Goal: Task Accomplishment & Management: Manage account settings

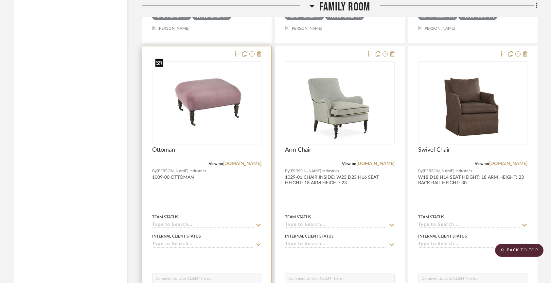
scroll to position [5845, 0]
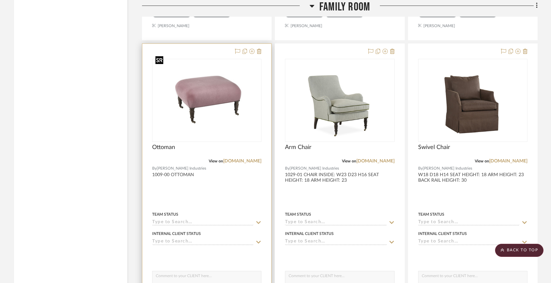
click at [222, 105] on img "0" at bounding box center [207, 100] width 108 height 81
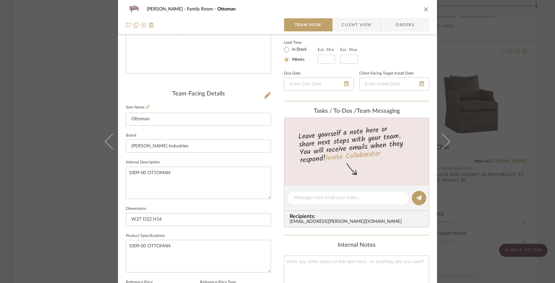
scroll to position [223, 0]
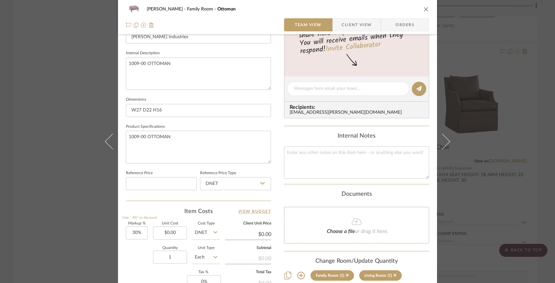
click at [357, 20] on span "Client View" at bounding box center [357, 24] width 30 height 13
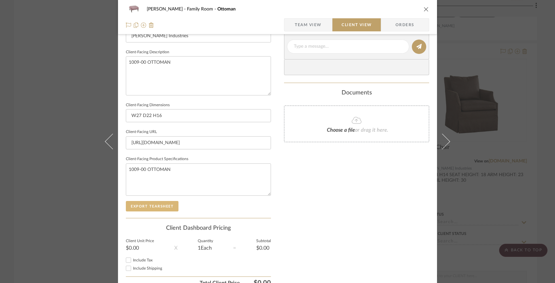
click at [162, 204] on button "Export Tearsheet" at bounding box center [152, 206] width 53 height 10
click at [475, 220] on div "[PERSON_NAME] Family Room Ottoman Team View Client View Orders Client-Facing De…" at bounding box center [277, 141] width 555 height 283
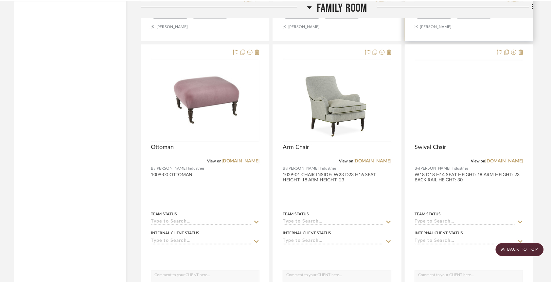
scroll to position [5845, 0]
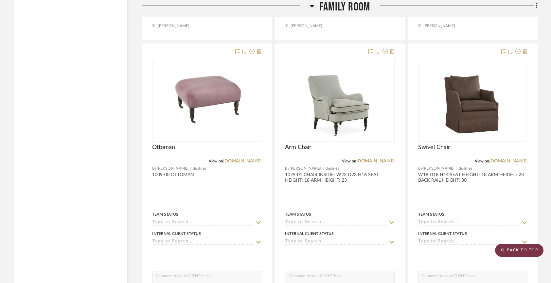
click at [507, 245] on scroll-to-top-button "BACK TO TOP" at bounding box center [519, 250] width 48 height 13
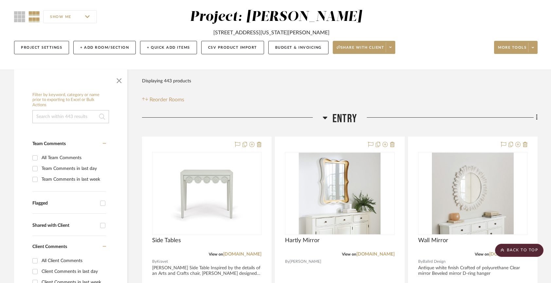
scroll to position [0, 0]
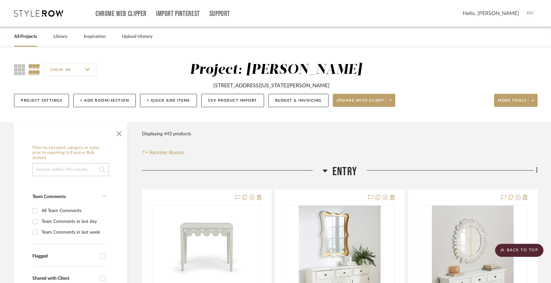
click at [26, 16] on icon at bounding box center [38, 13] width 49 height 7
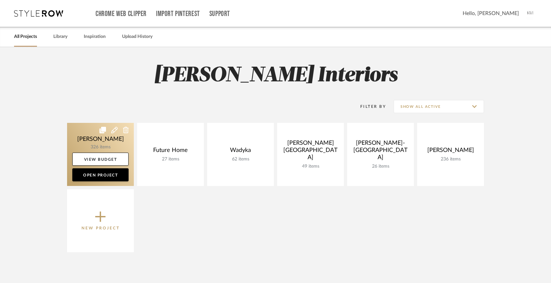
click at [98, 130] on link at bounding box center [100, 154] width 67 height 63
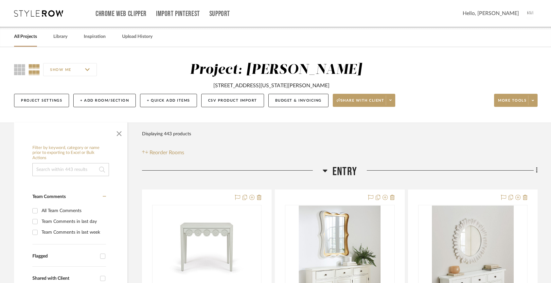
click at [529, 8] on img at bounding box center [531, 14] width 14 height 14
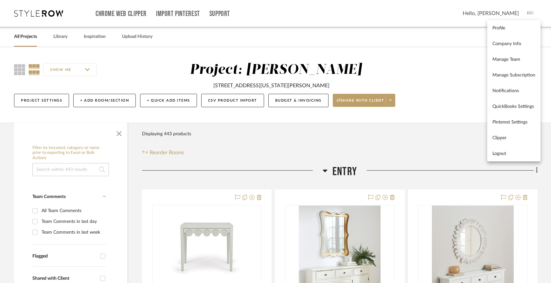
click at [22, 36] on div at bounding box center [275, 141] width 551 height 283
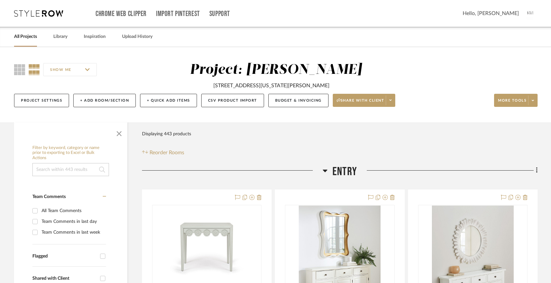
click at [28, 38] on link "All Projects" at bounding box center [25, 36] width 23 height 9
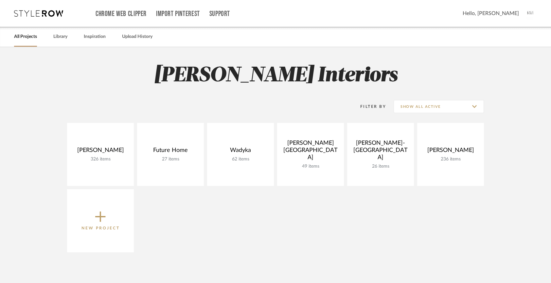
click at [102, 212] on icon at bounding box center [100, 217] width 10 height 14
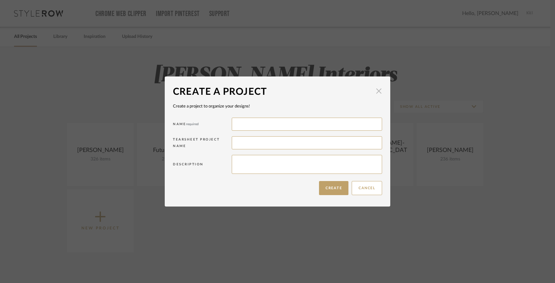
click at [379, 93] on span "button" at bounding box center [379, 91] width 13 height 13
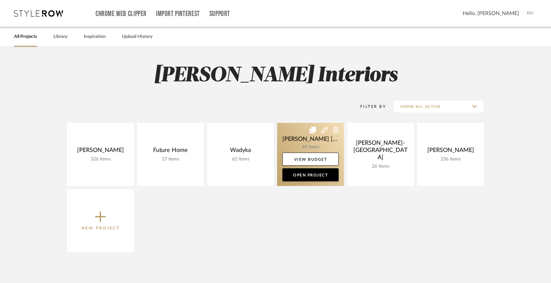
click at [303, 138] on link at bounding box center [310, 154] width 67 height 63
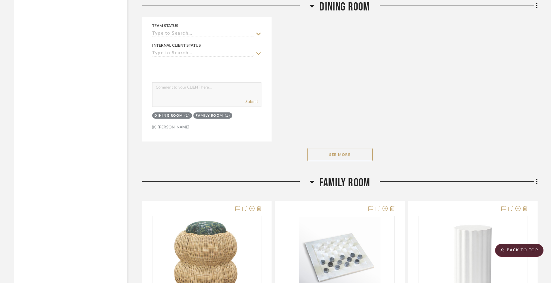
scroll to position [2158, 0]
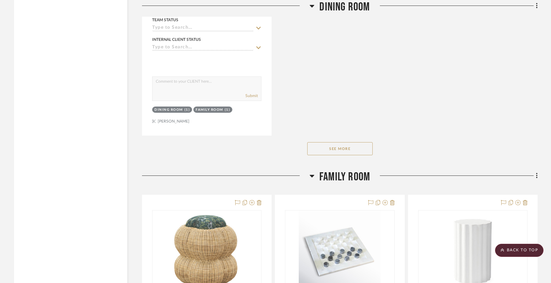
click at [333, 142] on button "See More" at bounding box center [339, 148] width 65 height 13
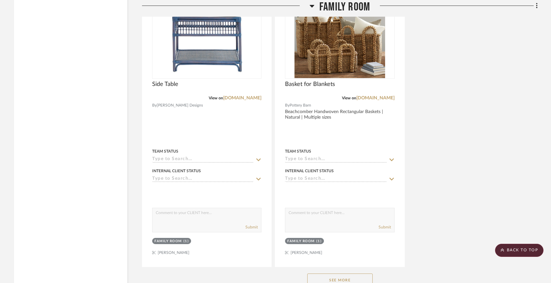
scroll to position [3009, 0]
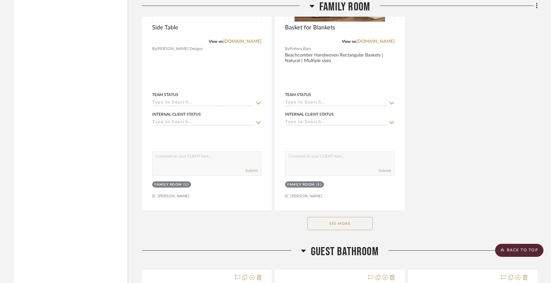
click at [337, 217] on button "See More" at bounding box center [339, 223] width 65 height 13
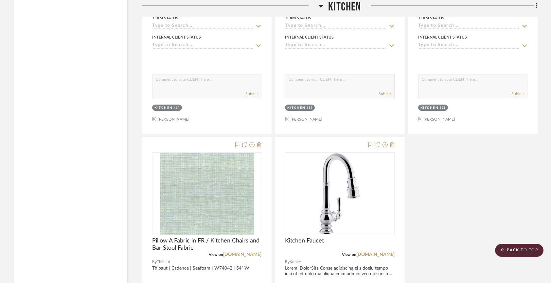
scroll to position [4944, 0]
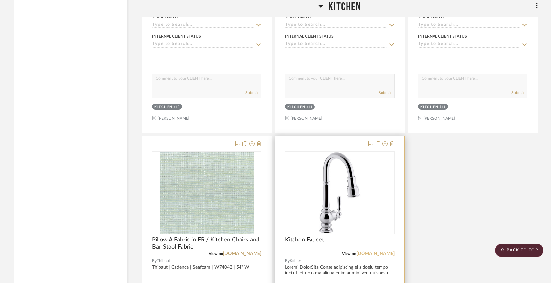
click at [387, 252] on link "[DOMAIN_NAME]" at bounding box center [375, 254] width 38 height 5
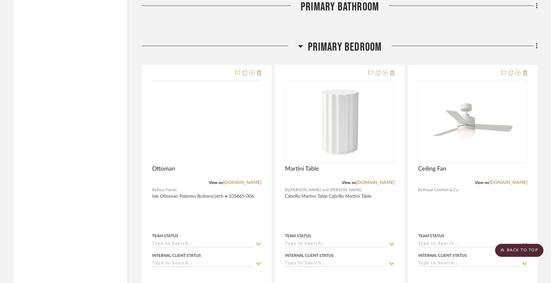
scroll to position [5413, 0]
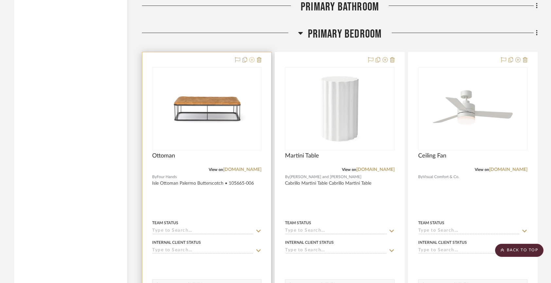
click at [250, 57] on icon at bounding box center [251, 59] width 5 height 5
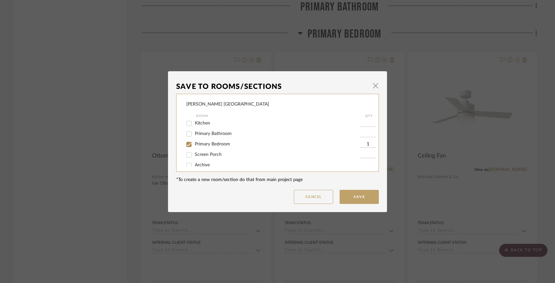
scroll to position [71, 0]
click at [214, 141] on span "Primary Bedroom" at bounding box center [212, 138] width 35 height 5
click at [194, 143] on input "Primary Bedroom" at bounding box center [189, 139] width 10 height 10
checkbox input "false"
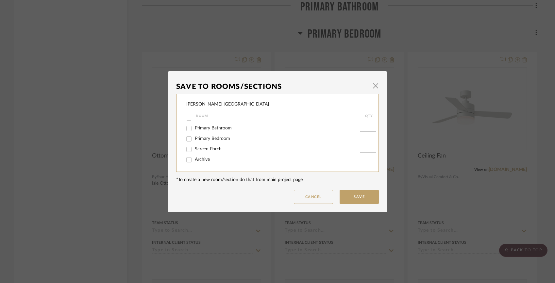
click at [200, 159] on span "Archive" at bounding box center [202, 159] width 15 height 5
click at [194, 159] on input "Archive" at bounding box center [189, 160] width 10 height 10
checkbox input "true"
type input "1"
click at [360, 205] on dialog-content "Save To Rooms/Sections × [PERSON_NAME] Naples Room QTY Foyer / Entry Mud Room D…" at bounding box center [277, 141] width 219 height 141
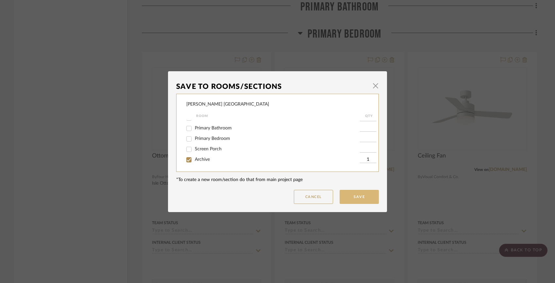
click at [360, 201] on button "Save" at bounding box center [359, 197] width 39 height 14
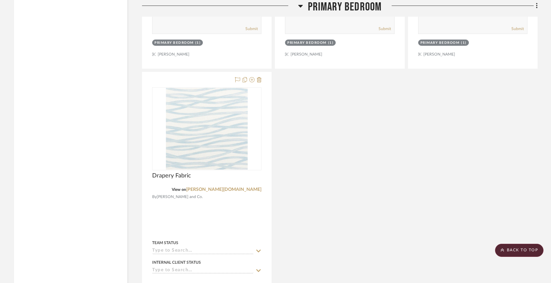
scroll to position [5976, 0]
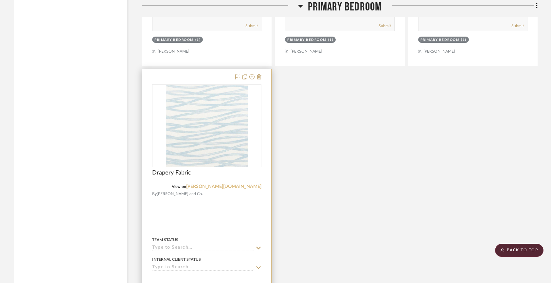
click at [246, 184] on link "[PERSON_NAME][DOMAIN_NAME]" at bounding box center [223, 186] width 75 height 5
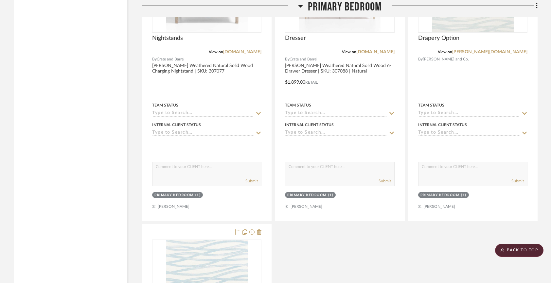
scroll to position [5756, 0]
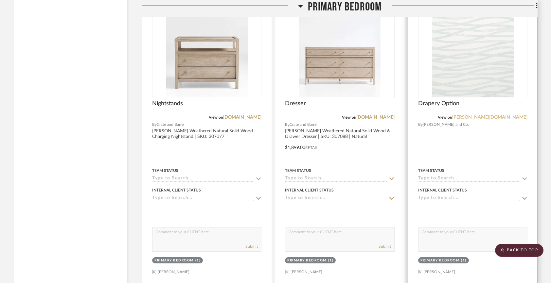
click at [496, 115] on link "[PERSON_NAME][DOMAIN_NAME]" at bounding box center [489, 117] width 75 height 5
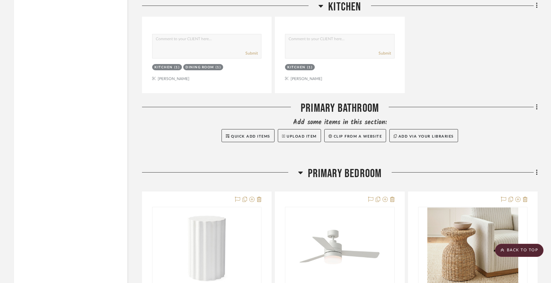
scroll to position [5180, 0]
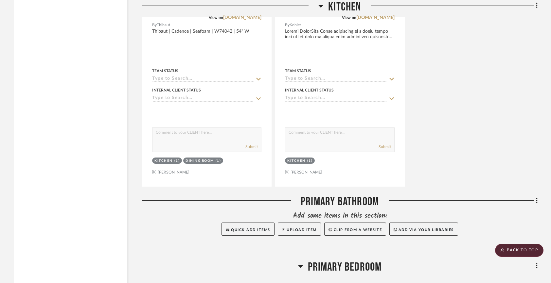
click at [322, 260] on span "Primary Bedroom" at bounding box center [345, 267] width 74 height 14
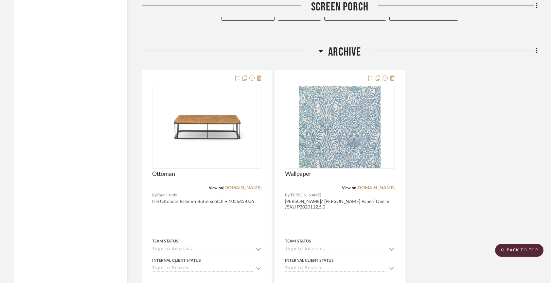
scroll to position [5486, 0]
click at [343, 44] on span "Archive" at bounding box center [344, 51] width 33 height 14
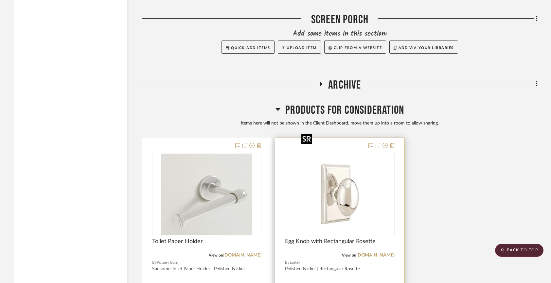
scroll to position [5439, 0]
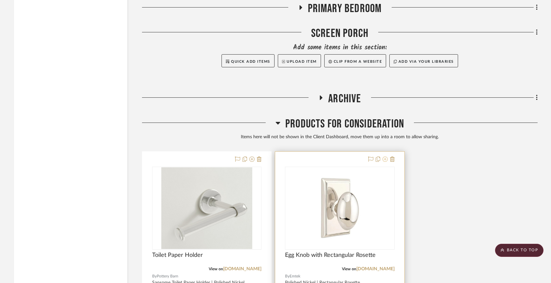
click at [387, 157] on icon at bounding box center [384, 159] width 5 height 5
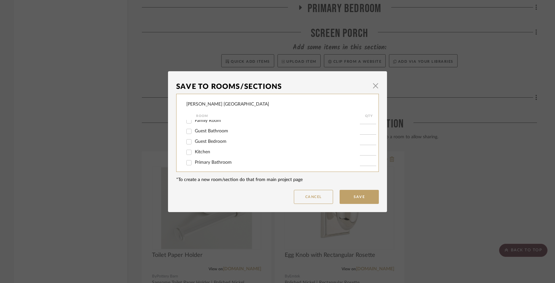
scroll to position [36, 0]
click at [212, 136] on div "Guest Bathroom" at bounding box center [273, 131] width 174 height 10
click at [212, 133] on span "Guest Bathroom" at bounding box center [211, 131] width 33 height 5
click at [194, 135] on input "Guest Bathroom" at bounding box center [189, 131] width 10 height 10
checkbox input "true"
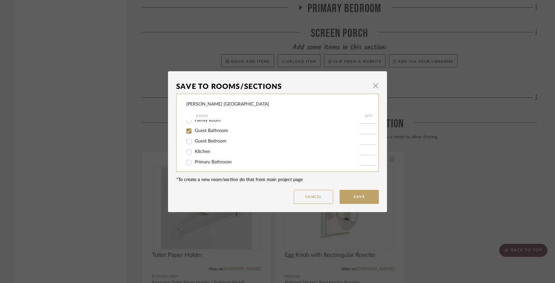
type input "1"
click at [210, 144] on span "Guest Bedroom" at bounding box center [211, 141] width 32 height 5
click at [194, 146] on input "Guest Bedroom" at bounding box center [189, 141] width 10 height 10
checkbox input "true"
type input "1"
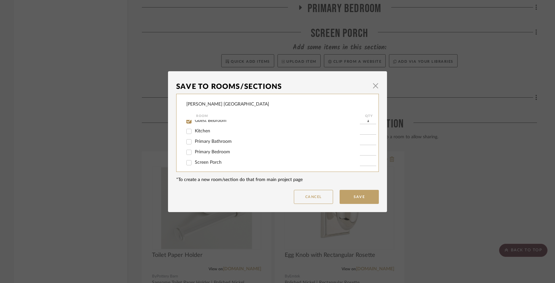
scroll to position [57, 0]
click at [199, 143] on span "Primary Bathroom" at bounding box center [213, 141] width 37 height 5
click at [194, 146] on input "Primary Bathroom" at bounding box center [189, 141] width 10 height 10
checkbox input "true"
type input "1"
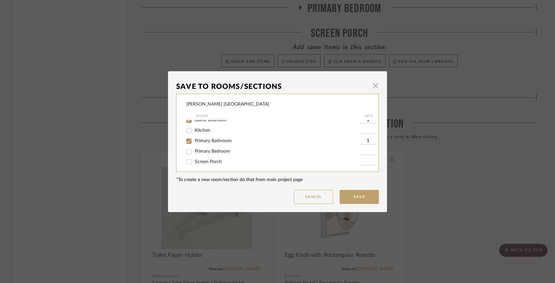
click at [199, 154] on span "Primary Bedroom" at bounding box center [212, 151] width 35 height 5
click at [194, 154] on input "Primary Bedroom" at bounding box center [189, 152] width 10 height 10
checkbox input "true"
type input "1"
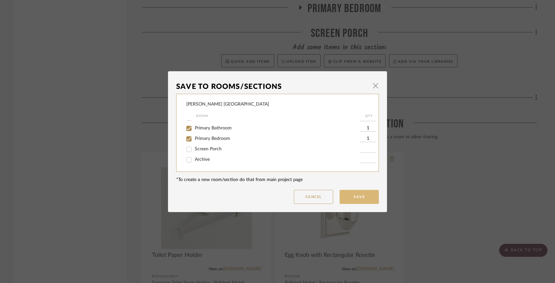
click at [353, 195] on button "Save" at bounding box center [359, 197] width 39 height 14
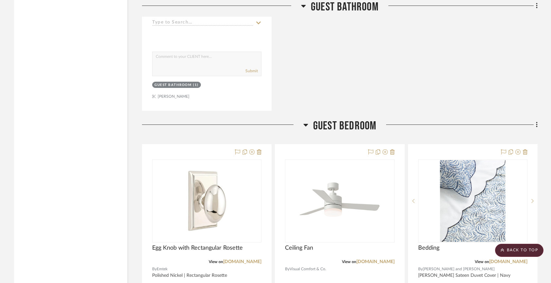
scroll to position [4325, 0]
click at [370, 120] on span "Guest Bedroom" at bounding box center [344, 127] width 63 height 14
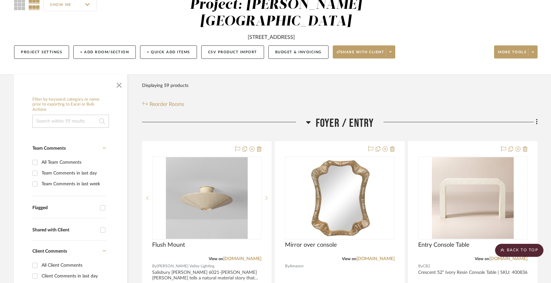
scroll to position [0, 0]
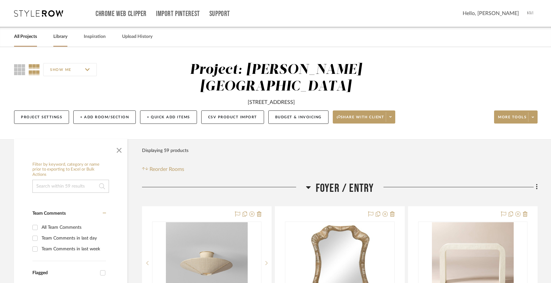
click at [61, 38] on link "Library" at bounding box center [60, 36] width 14 height 9
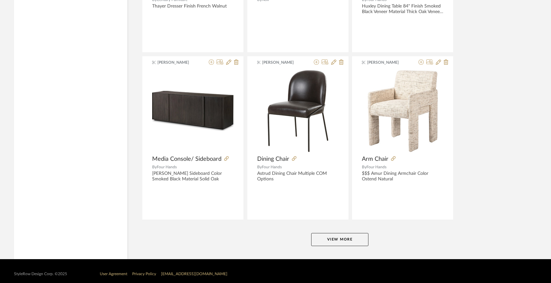
scroll to position [1580, 0]
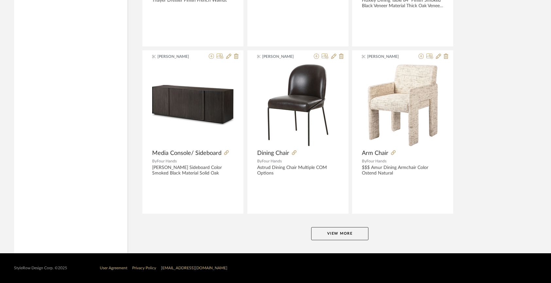
click at [337, 236] on button "View More" at bounding box center [339, 233] width 57 height 13
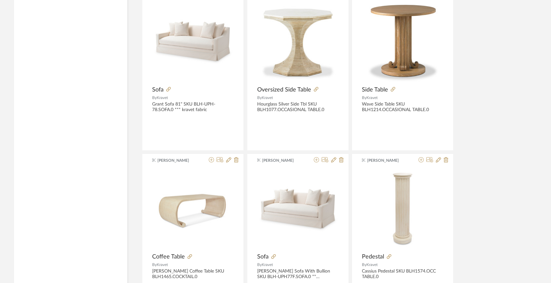
scroll to position [3253, 0]
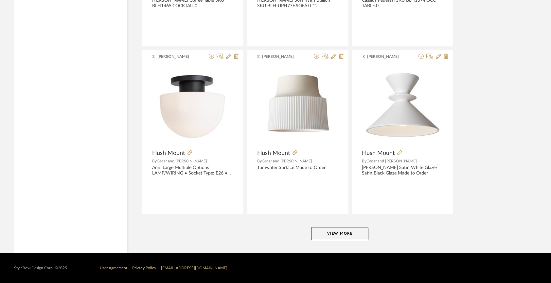
click at [337, 236] on button "View More" at bounding box center [339, 233] width 57 height 13
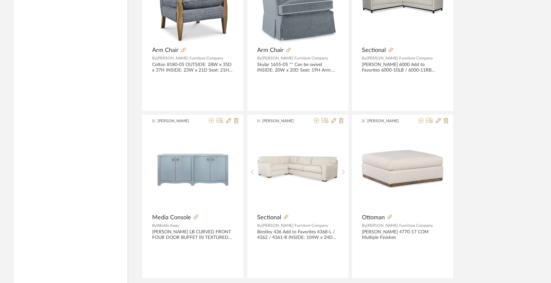
scroll to position [4926, 0]
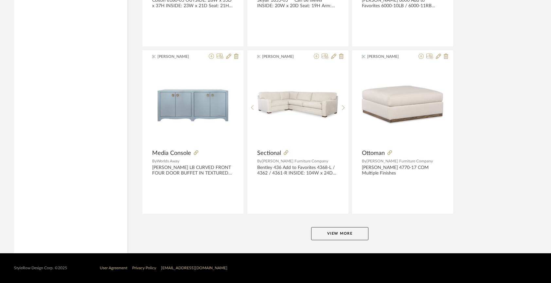
click at [337, 236] on button "View More" at bounding box center [339, 233] width 57 height 13
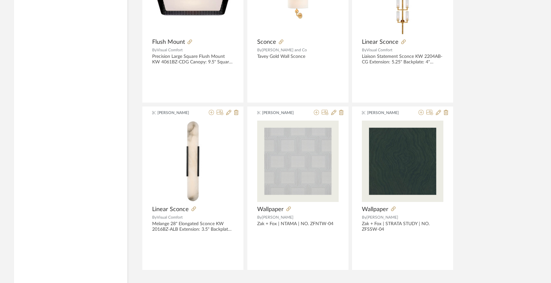
scroll to position [6599, 0]
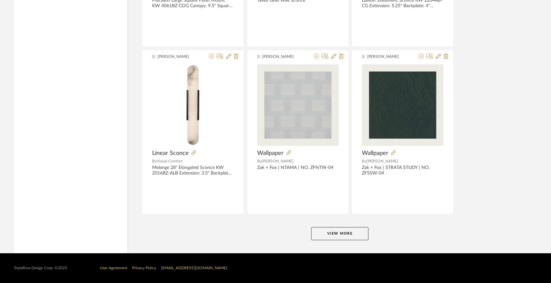
click at [337, 236] on button "View More" at bounding box center [339, 233] width 57 height 13
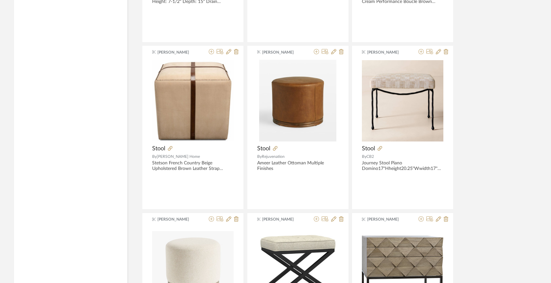
scroll to position [8273, 0]
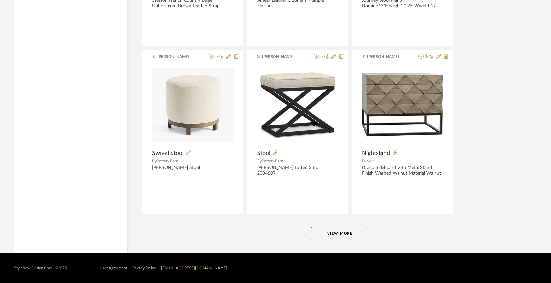
click at [337, 236] on button "View More" at bounding box center [339, 233] width 57 height 13
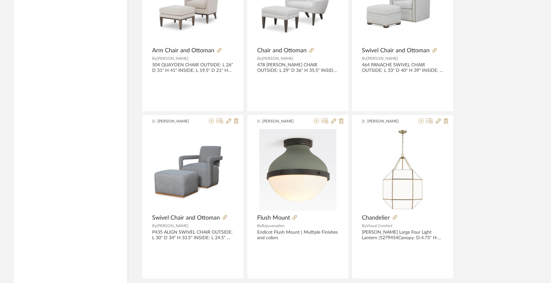
scroll to position [9946, 0]
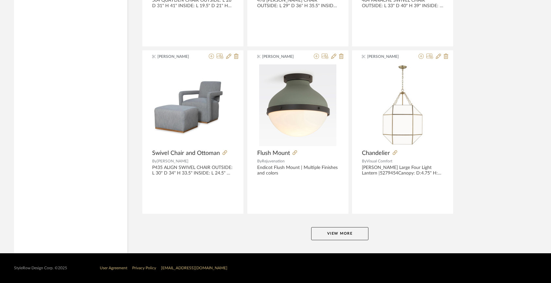
click at [338, 233] on button "View More" at bounding box center [339, 233] width 57 height 13
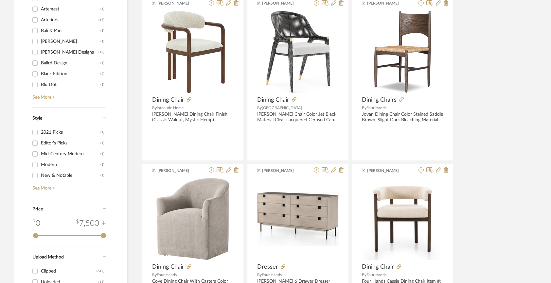
scroll to position [0, 0]
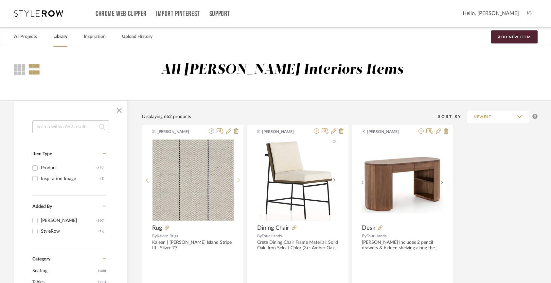
click at [77, 128] on input at bounding box center [70, 126] width 77 height 13
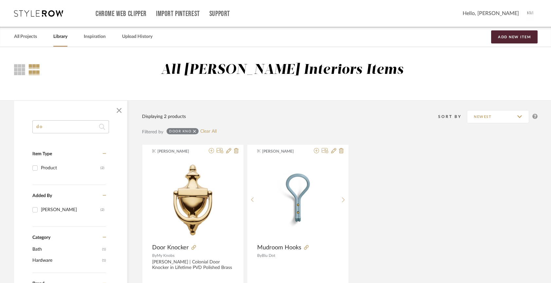
type input "d"
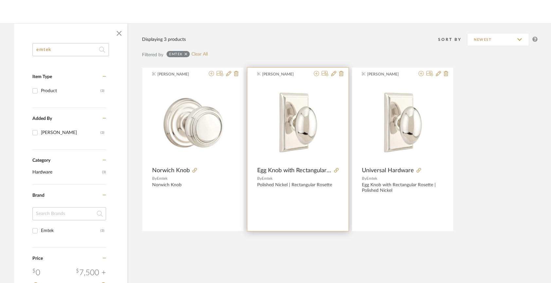
scroll to position [70, 0]
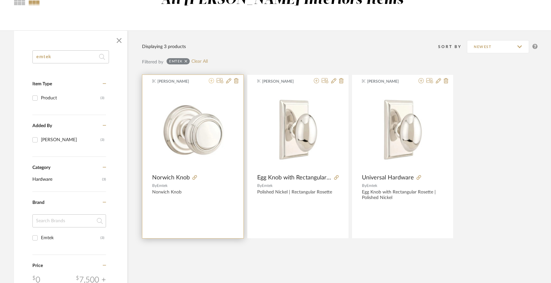
type input "emtek"
click at [210, 81] on icon at bounding box center [211, 80] width 5 height 5
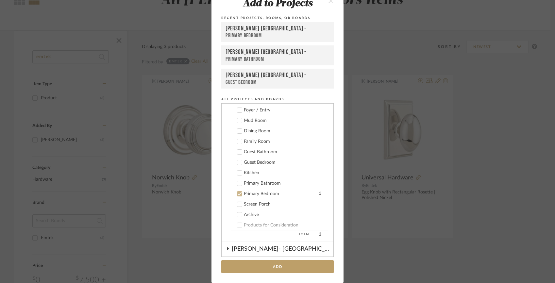
scroll to position [34, 0]
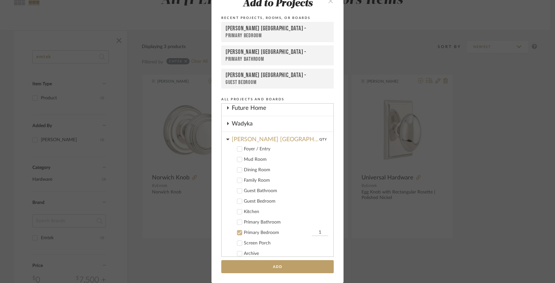
click at [239, 221] on icon at bounding box center [240, 222] width 4 height 3
click at [238, 201] on icon at bounding box center [240, 201] width 4 height 3
click at [238, 190] on icon at bounding box center [240, 191] width 4 height 3
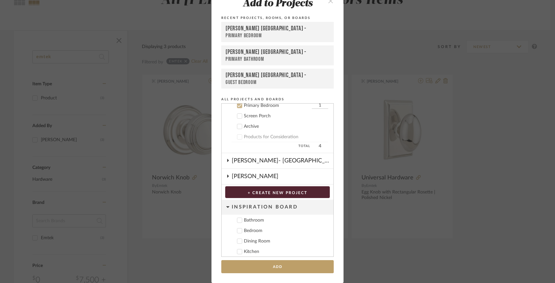
scroll to position [174, 0]
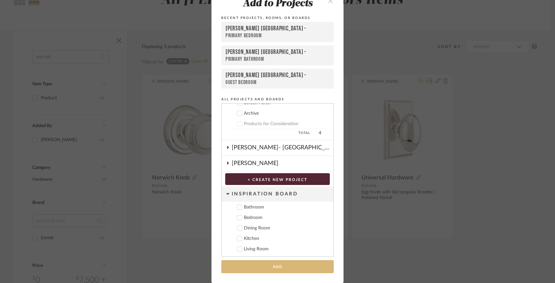
click at [259, 268] on button "Add" at bounding box center [277, 266] width 113 height 13
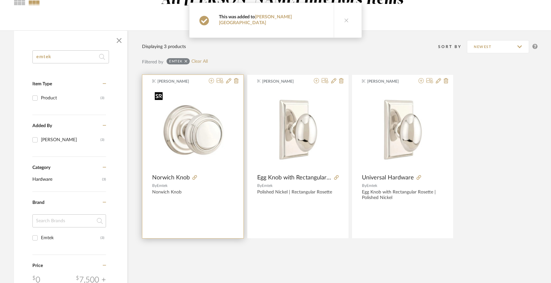
scroll to position [0, 0]
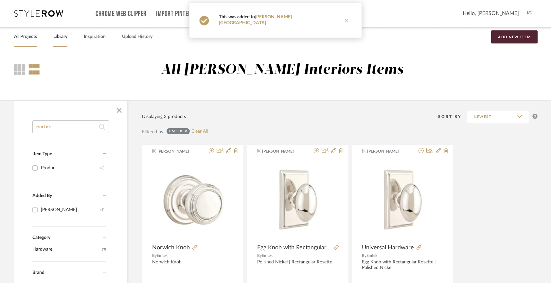
click at [33, 37] on link "All Projects" at bounding box center [25, 36] width 23 height 9
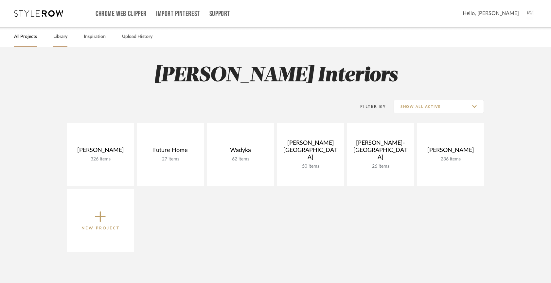
click at [60, 35] on link "Library" at bounding box center [60, 36] width 14 height 9
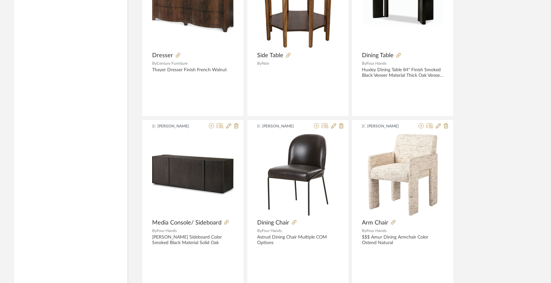
scroll to position [1580, 0]
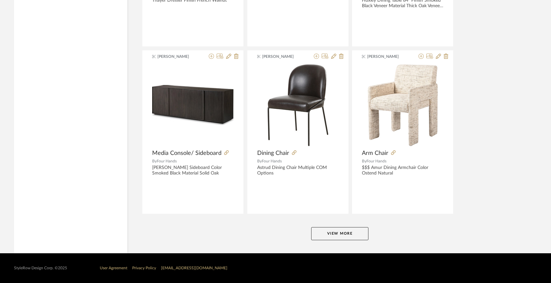
click at [354, 231] on button "View More" at bounding box center [339, 233] width 57 height 13
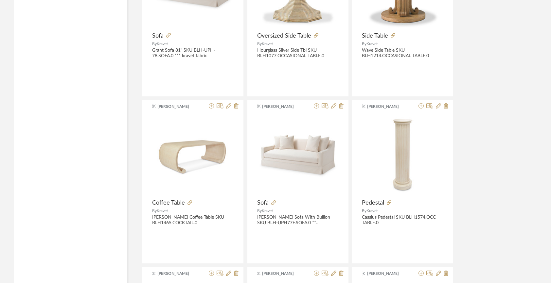
scroll to position [3253, 0]
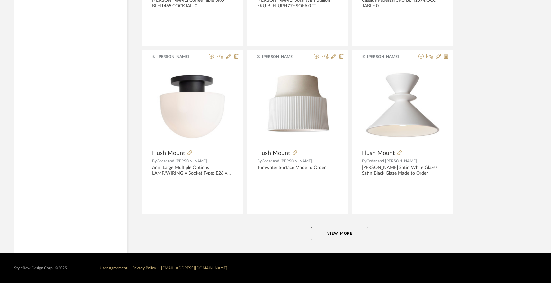
click at [344, 233] on button "View More" at bounding box center [339, 233] width 57 height 13
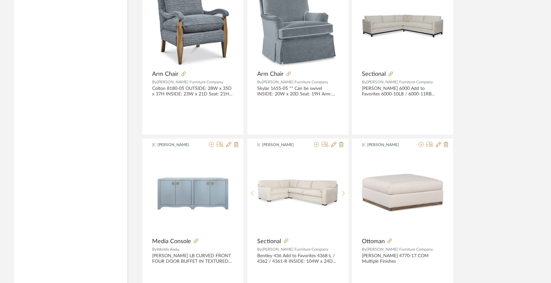
scroll to position [4926, 0]
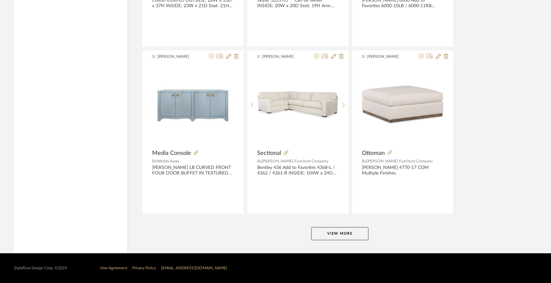
click at [366, 234] on button "View More" at bounding box center [339, 233] width 57 height 13
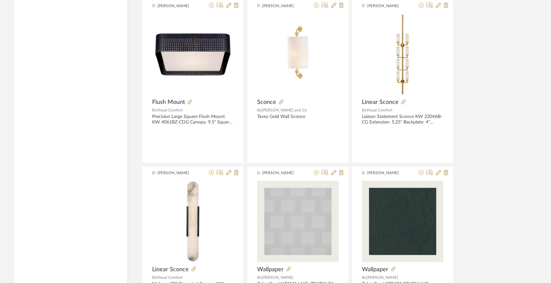
scroll to position [6599, 0]
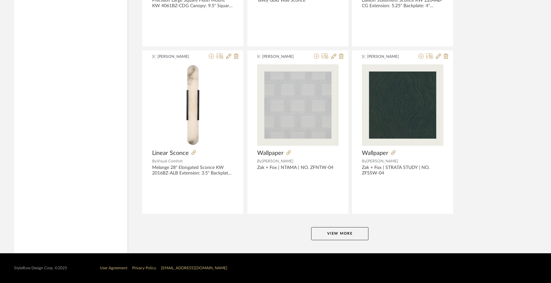
click at [349, 234] on button "View More" at bounding box center [339, 233] width 57 height 13
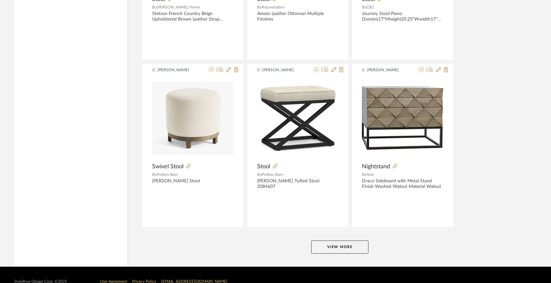
scroll to position [8273, 0]
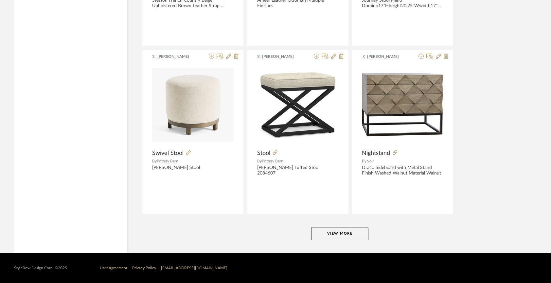
click at [322, 236] on button "View More" at bounding box center [339, 233] width 57 height 13
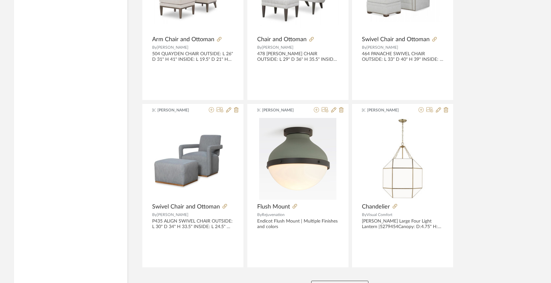
scroll to position [9946, 0]
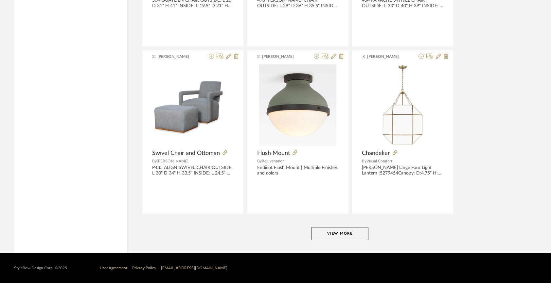
click at [356, 231] on button "View More" at bounding box center [339, 233] width 57 height 13
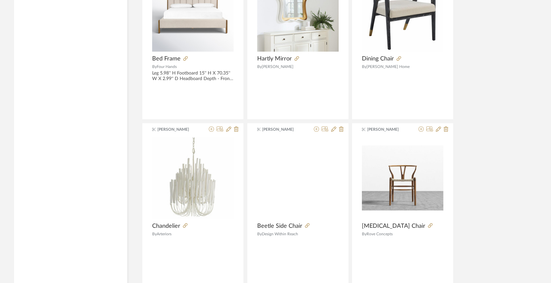
scroll to position [11619, 0]
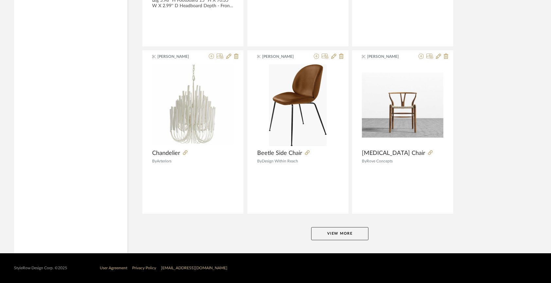
click at [323, 233] on button "View More" at bounding box center [339, 233] width 57 height 13
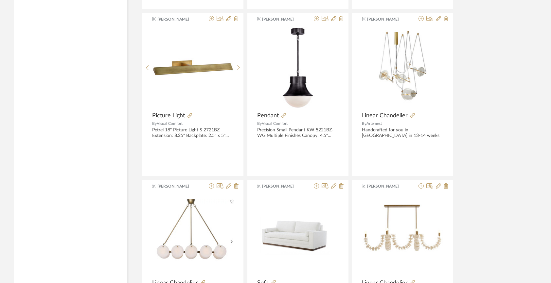
scroll to position [13292, 0]
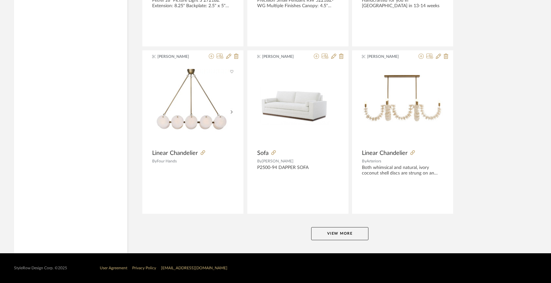
click at [326, 231] on button "View More" at bounding box center [339, 233] width 57 height 13
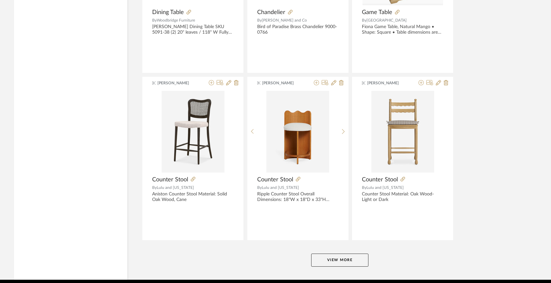
scroll to position [14943, 0]
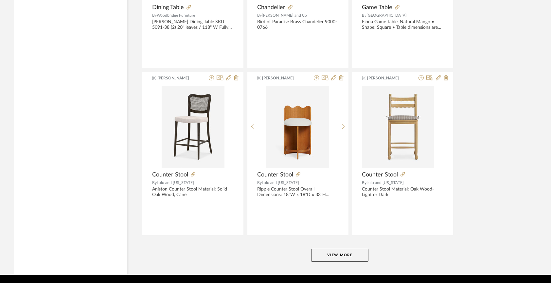
click at [357, 254] on button "View More" at bounding box center [339, 255] width 57 height 13
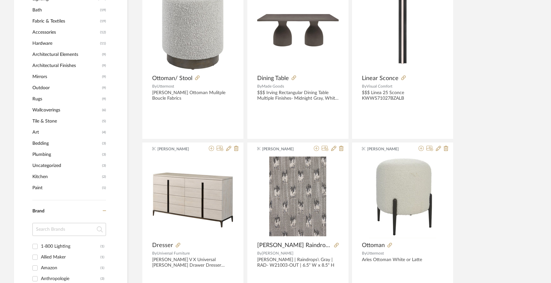
scroll to position [0, 0]
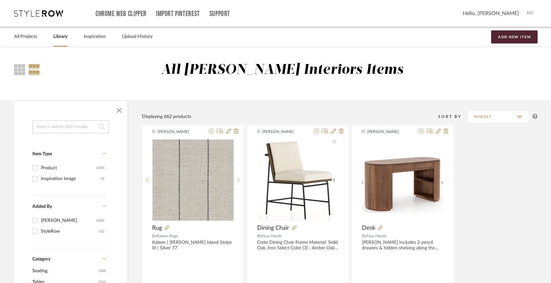
click at [243, 14] on div "Chrome Web Clipper Import Pinterest Support" at bounding box center [279, 13] width 367 height 27
